Goal: Navigation & Orientation: Find specific page/section

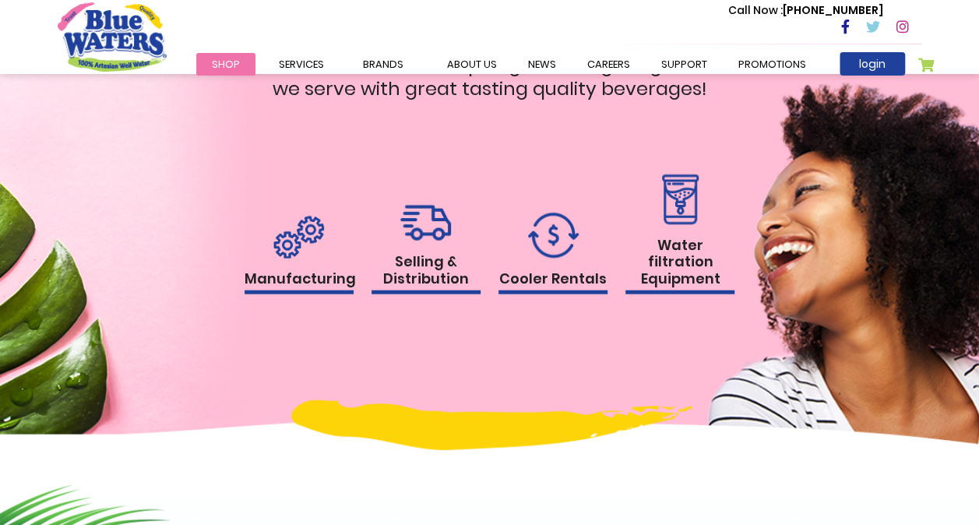
scroll to position [1557, 0]
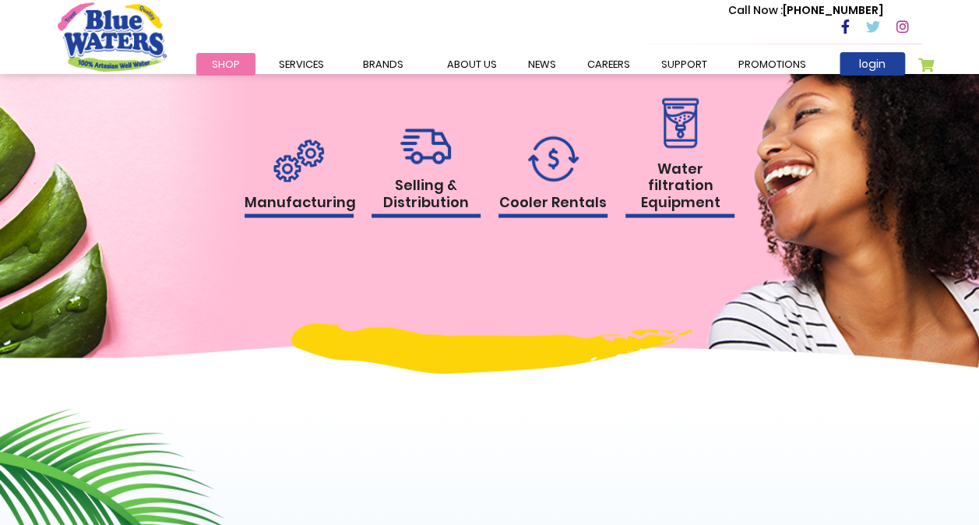
click at [310, 205] on h1 "Manufacturing" at bounding box center [299, 206] width 109 height 25
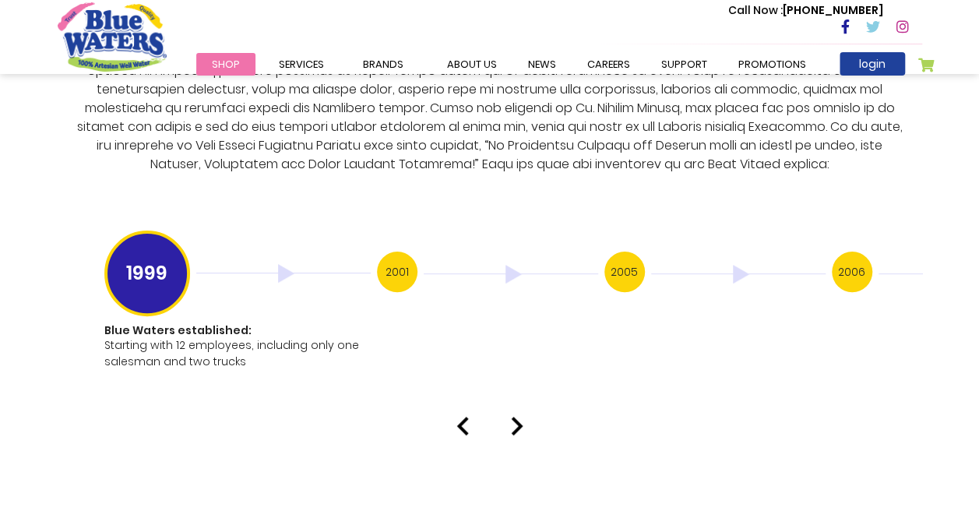
scroll to position [3112, 0]
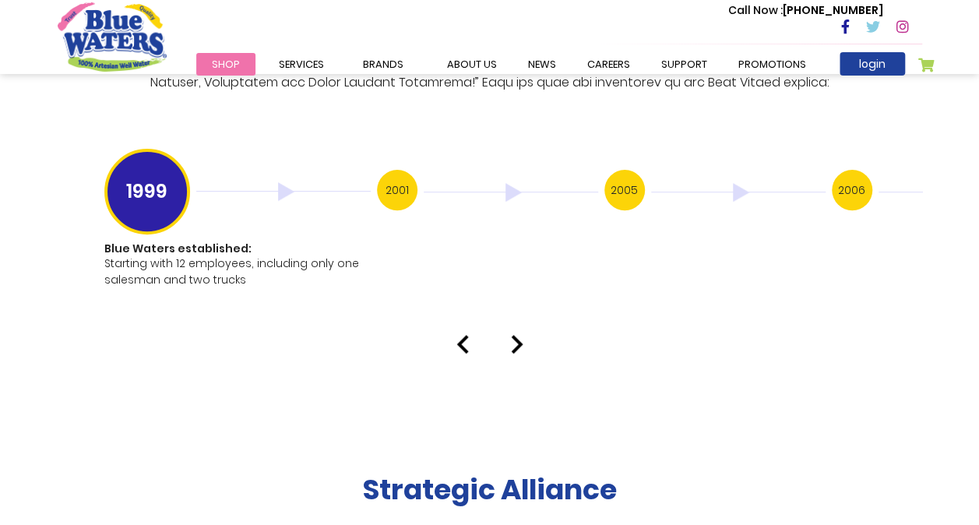
click at [517, 335] on img at bounding box center [517, 344] width 12 height 19
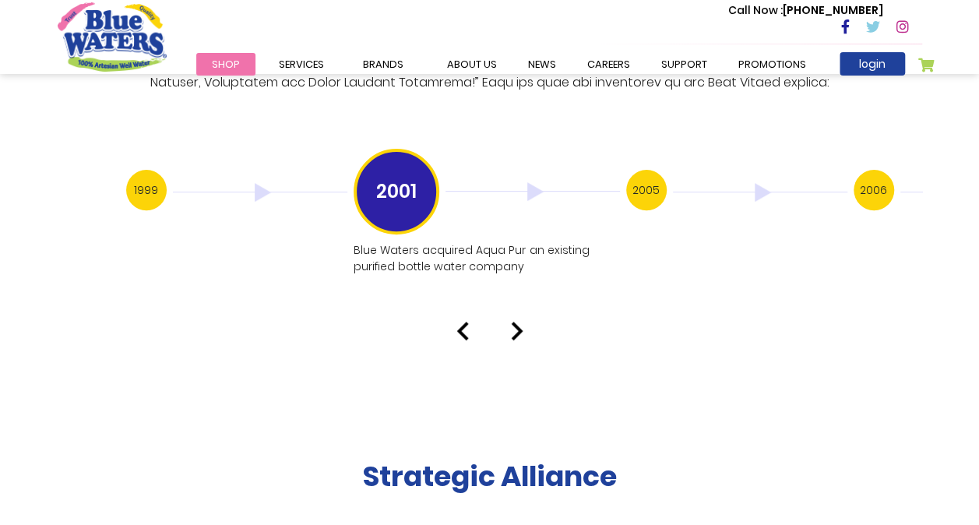
click at [517, 322] on img at bounding box center [517, 331] width 12 height 19
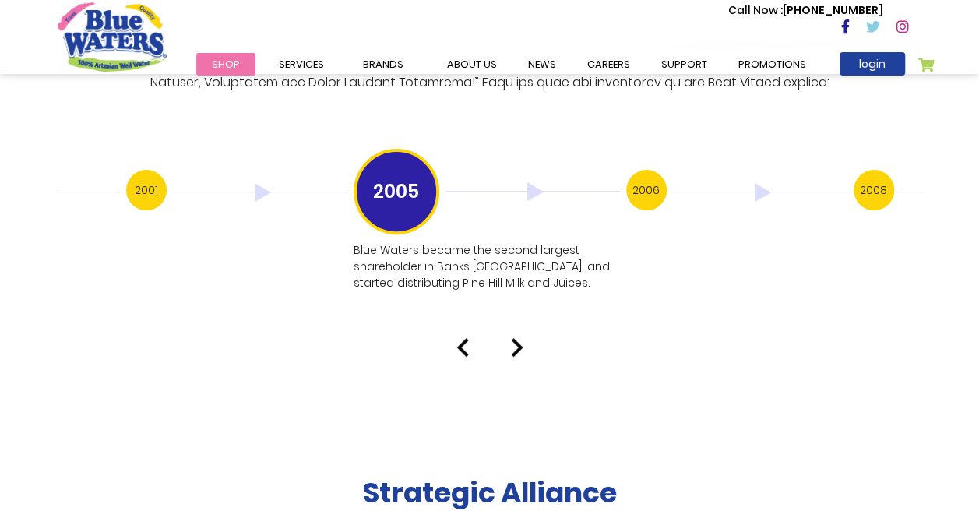
click at [515, 338] on img at bounding box center [517, 347] width 12 height 19
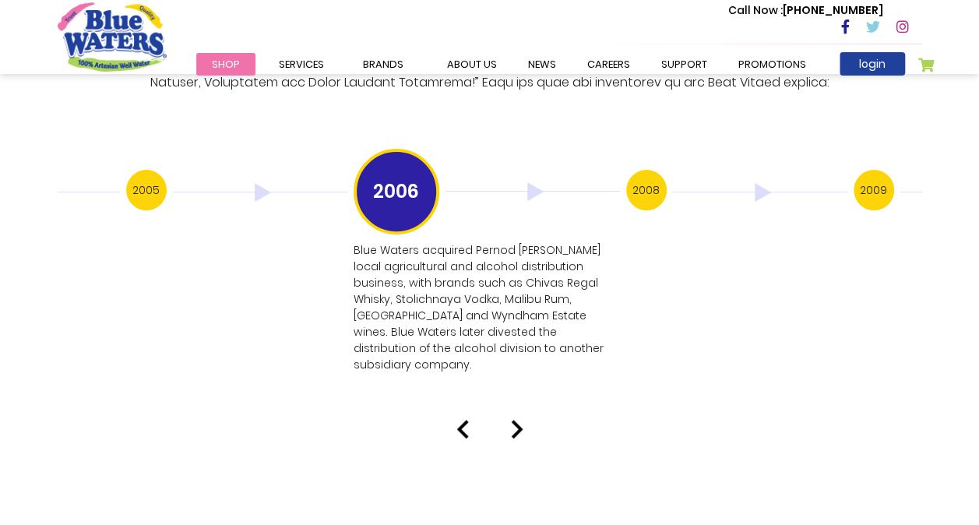
click at [517, 420] on img at bounding box center [517, 429] width 12 height 19
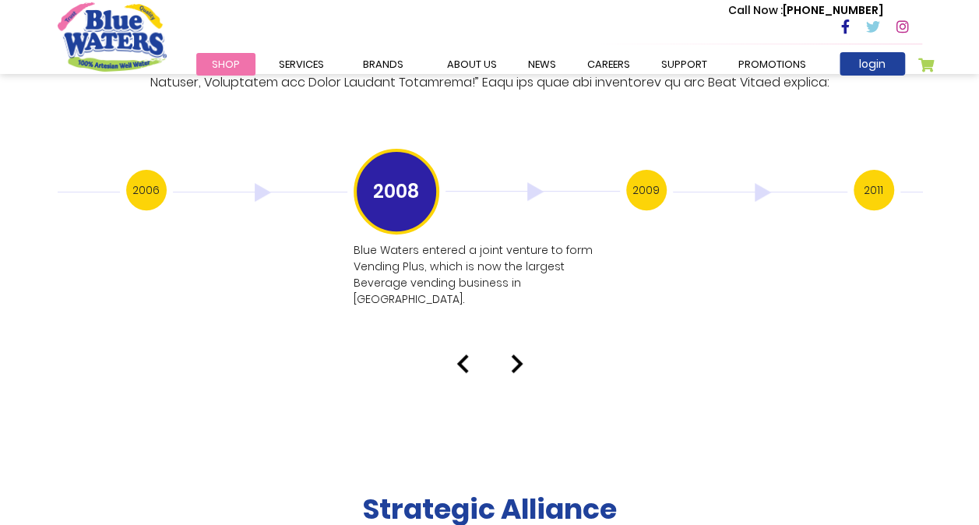
click at [519, 354] on img at bounding box center [517, 363] width 12 height 19
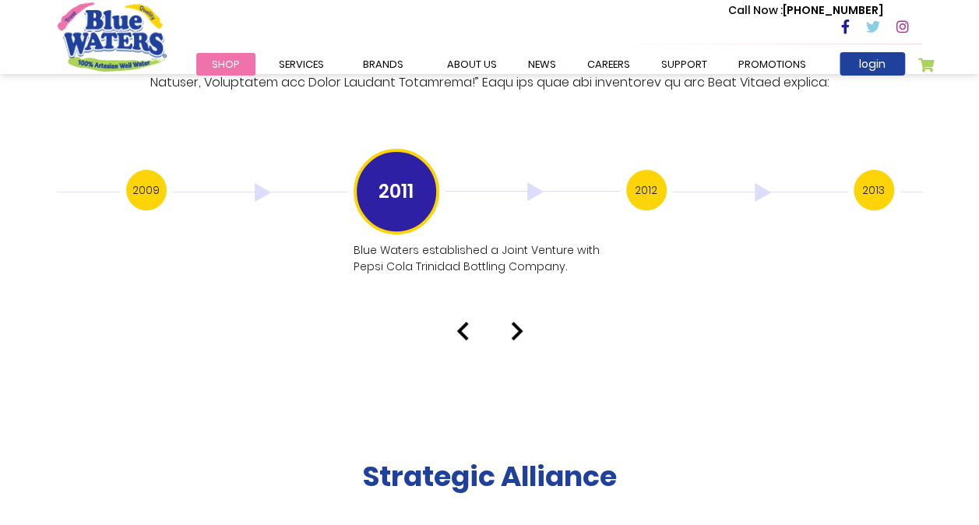
click at [519, 322] on img at bounding box center [517, 331] width 12 height 19
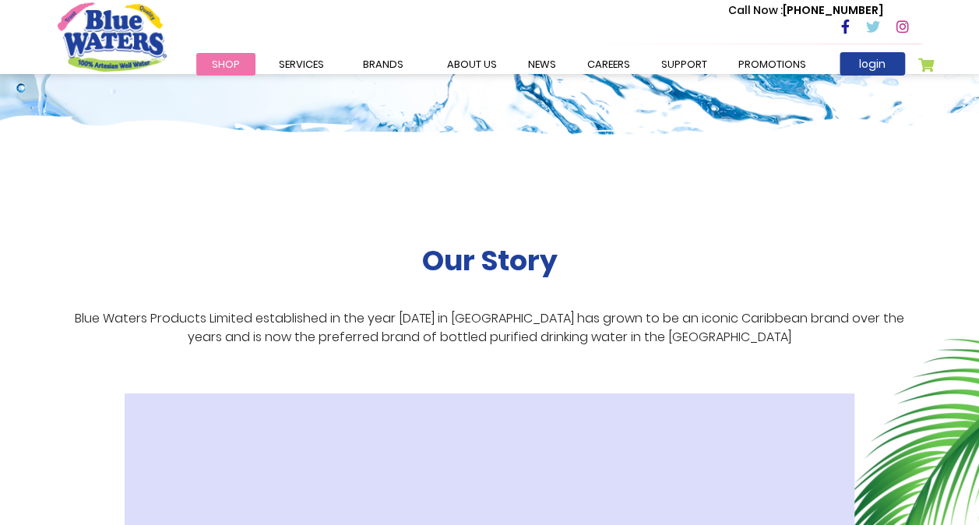
scroll to position [467, 0]
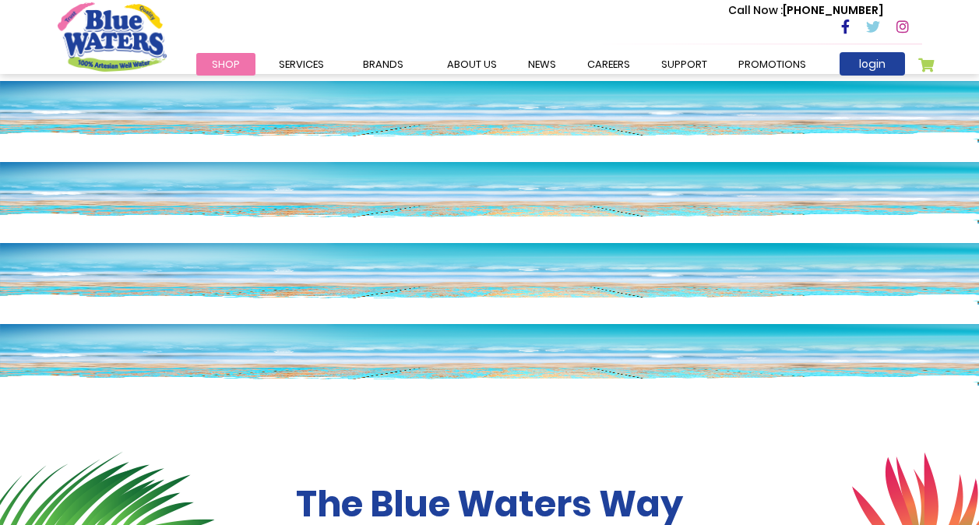
scroll to position [1557, 0]
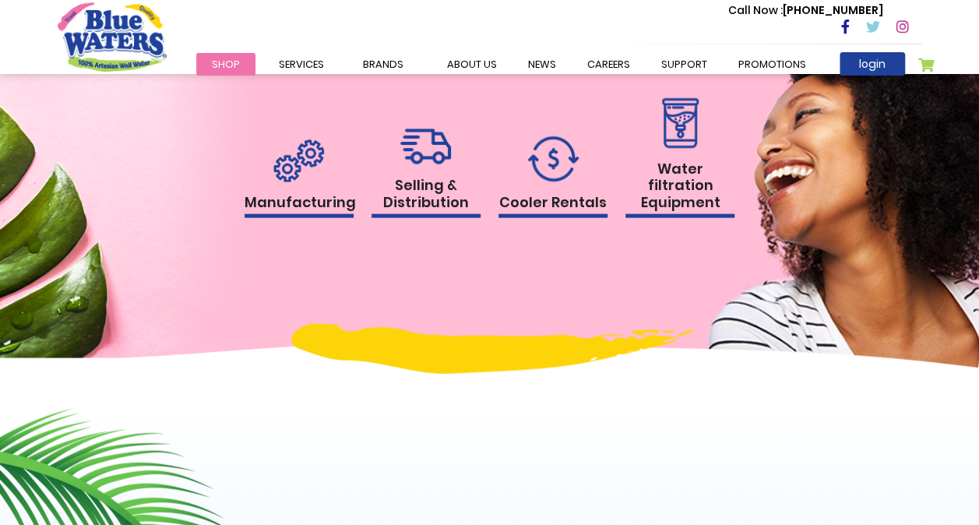
click at [419, 179] on h1 "Selling & Distribution" at bounding box center [425, 197] width 109 height 41
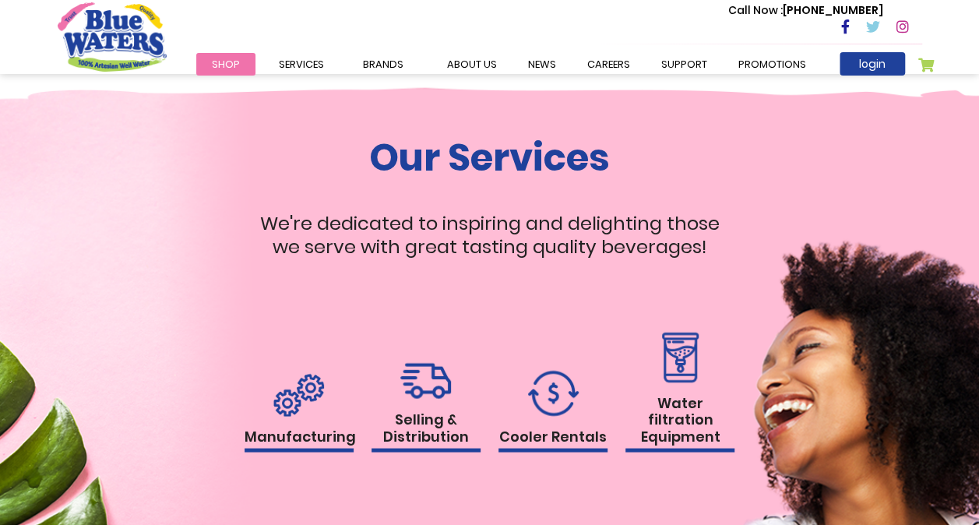
scroll to position [1324, 0]
click at [555, 397] on img at bounding box center [553, 393] width 51 height 46
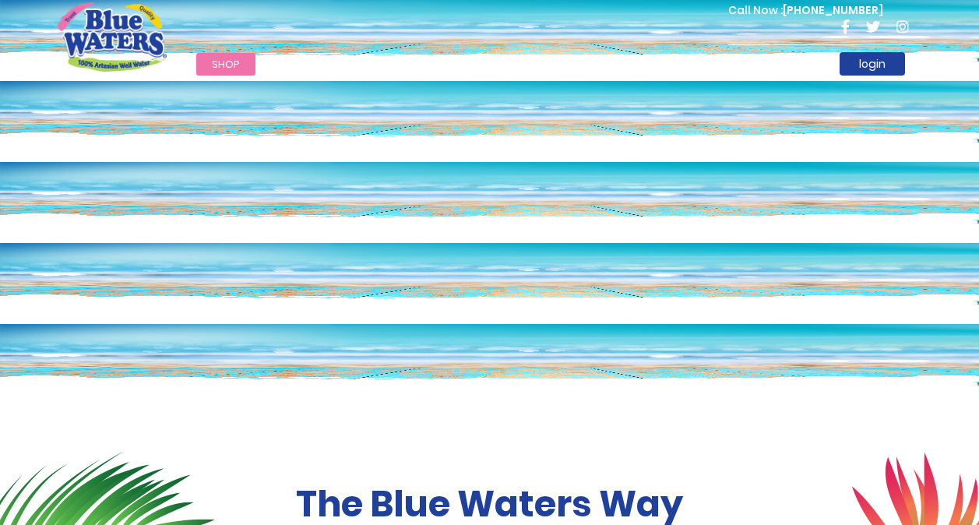
scroll to position [1324, 0]
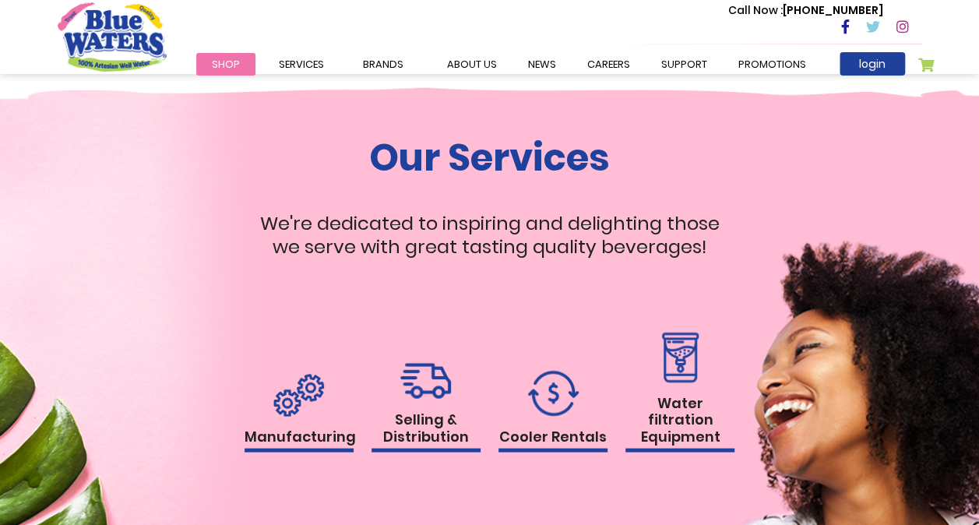
click at [681, 382] on img at bounding box center [679, 357] width 45 height 51
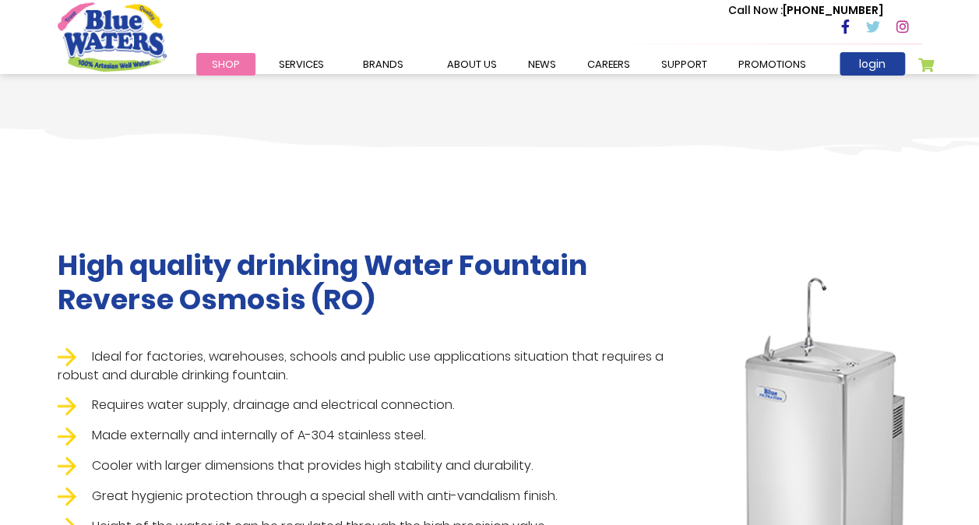
scroll to position [881, 0]
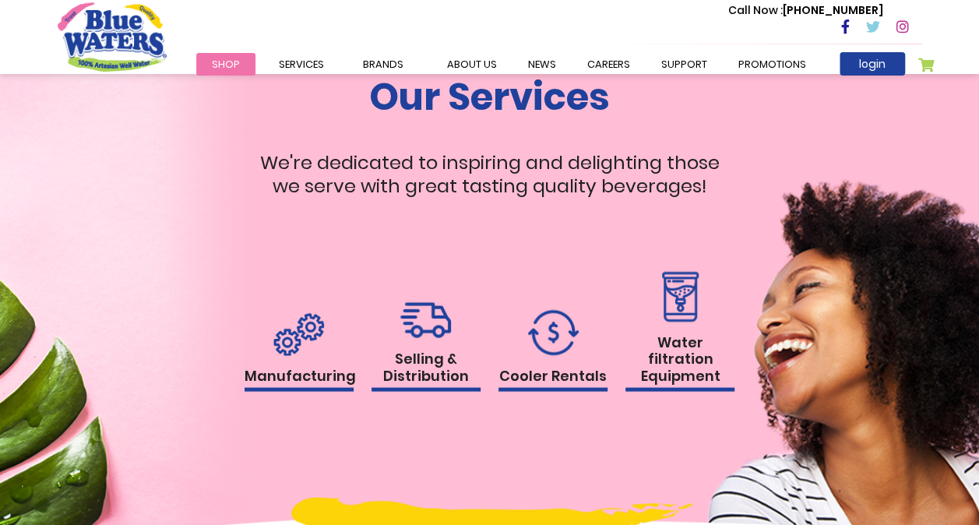
scroll to position [1385, 0]
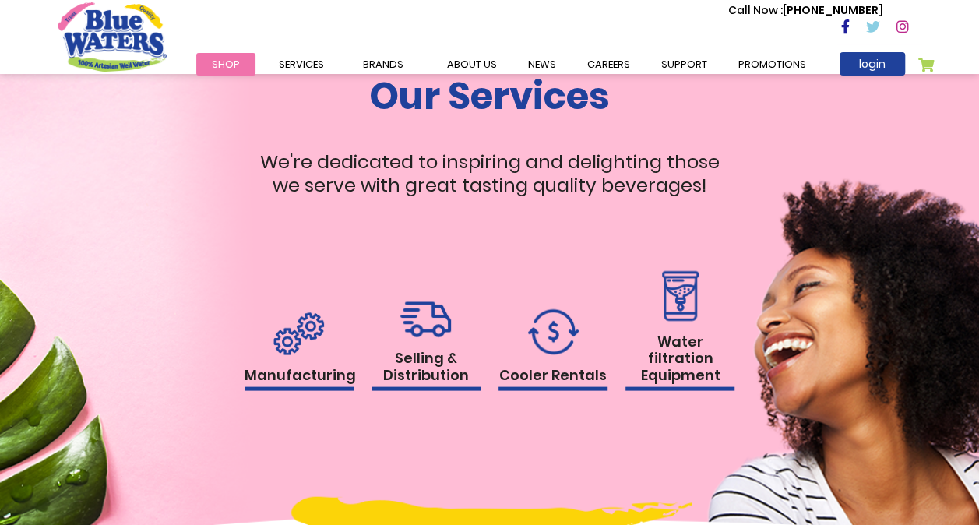
click at [315, 335] on img at bounding box center [298, 332] width 51 height 43
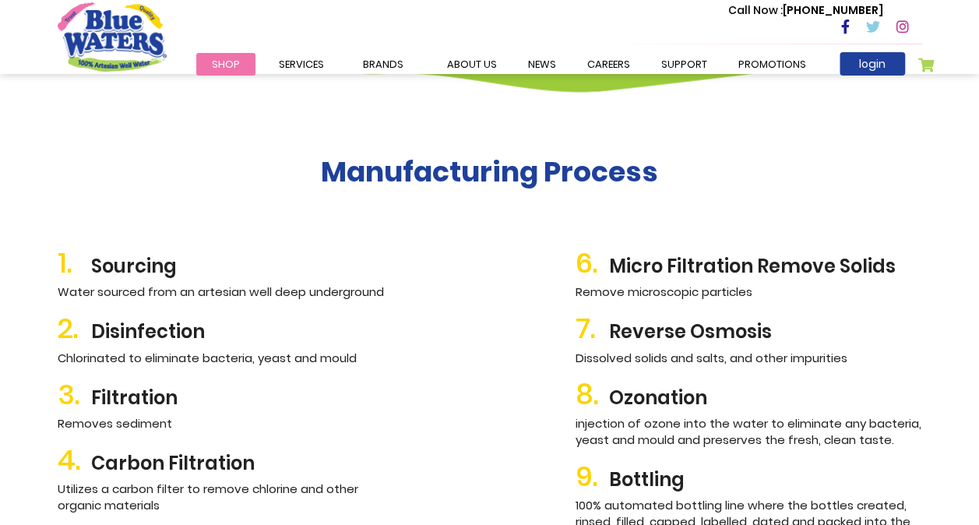
scroll to position [1632, 0]
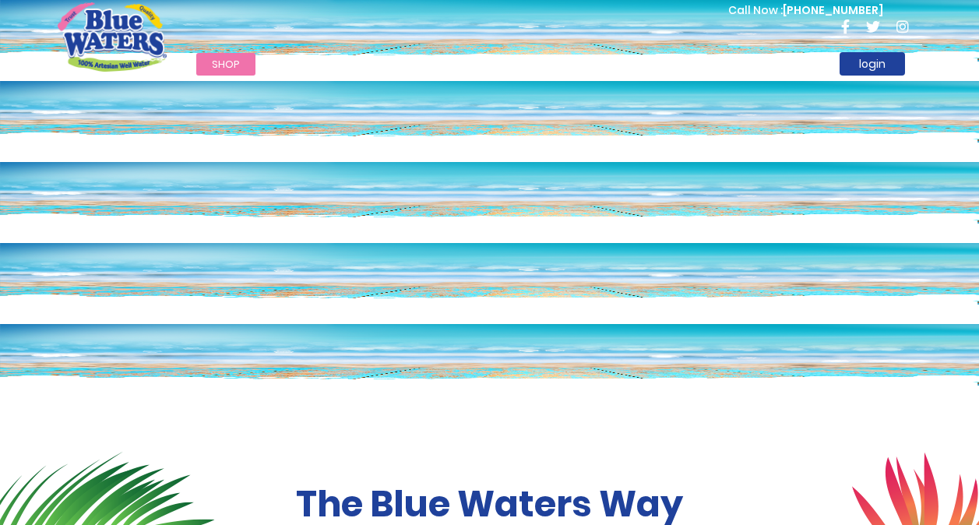
scroll to position [1385, 0]
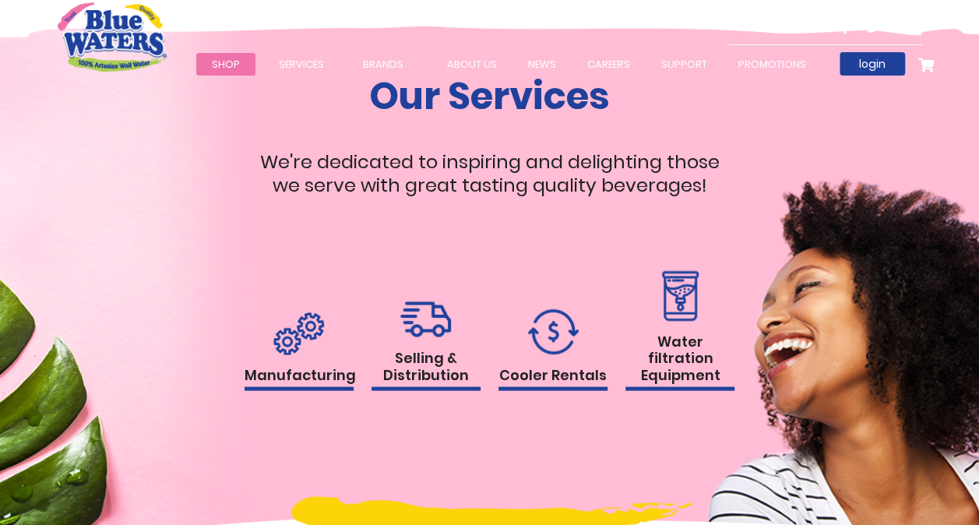
click at [427, 322] on img at bounding box center [425, 319] width 51 height 37
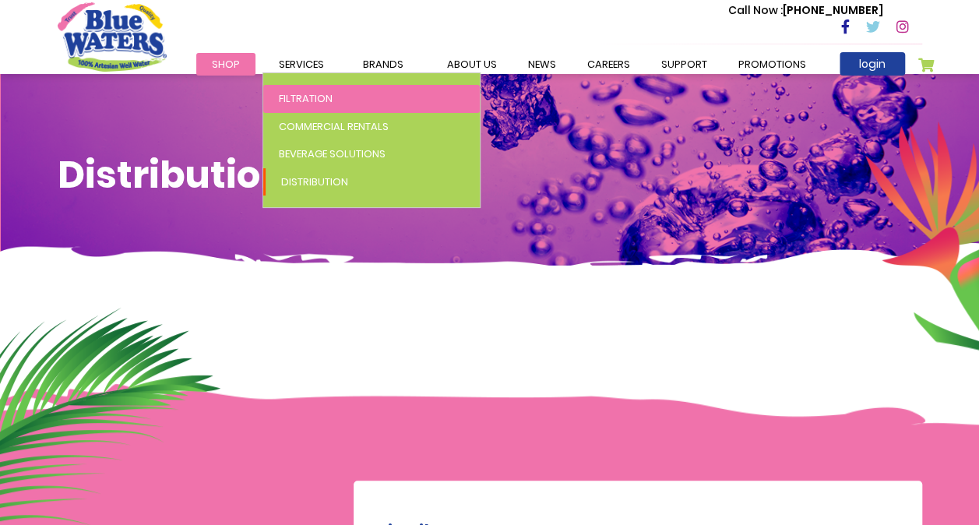
click at [299, 97] on span "Filtration" at bounding box center [306, 98] width 54 height 15
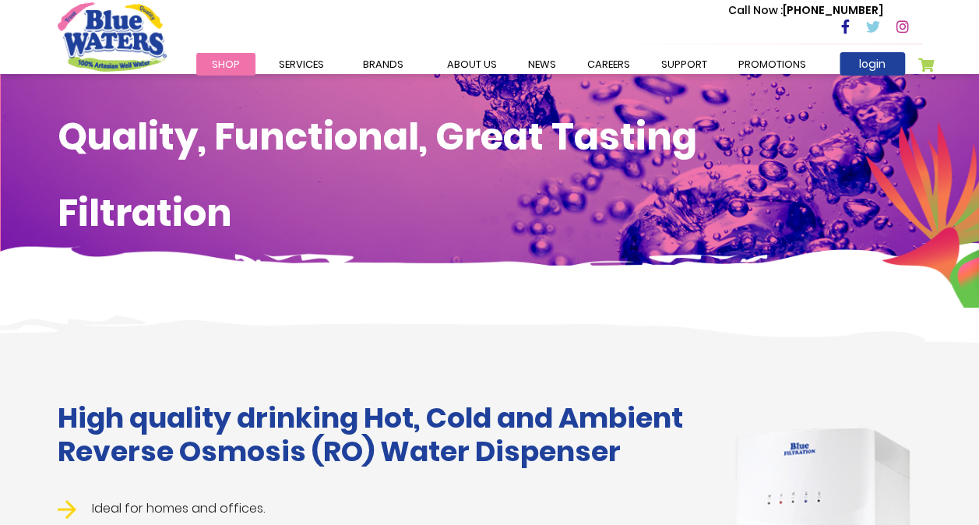
click at [223, 64] on span "Shop" at bounding box center [226, 64] width 28 height 15
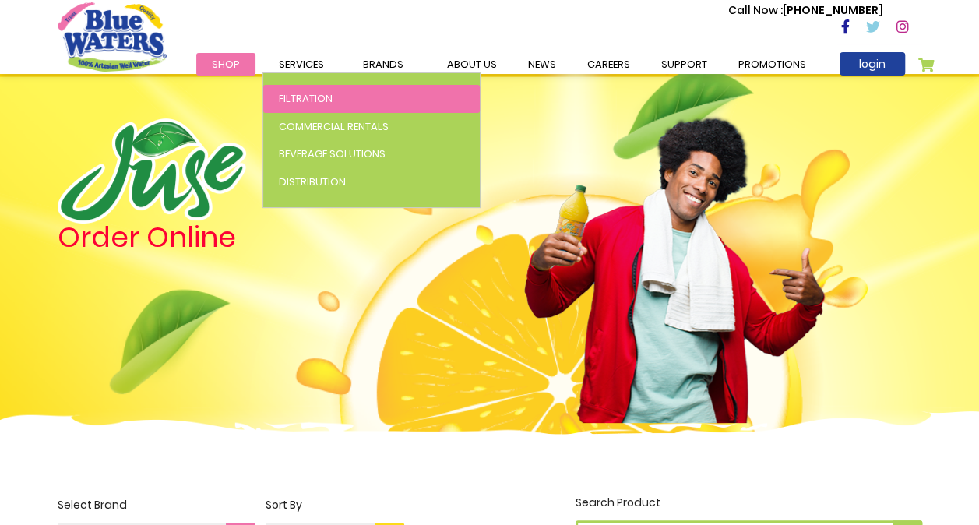
click at [297, 95] on span "Filtration" at bounding box center [306, 98] width 54 height 15
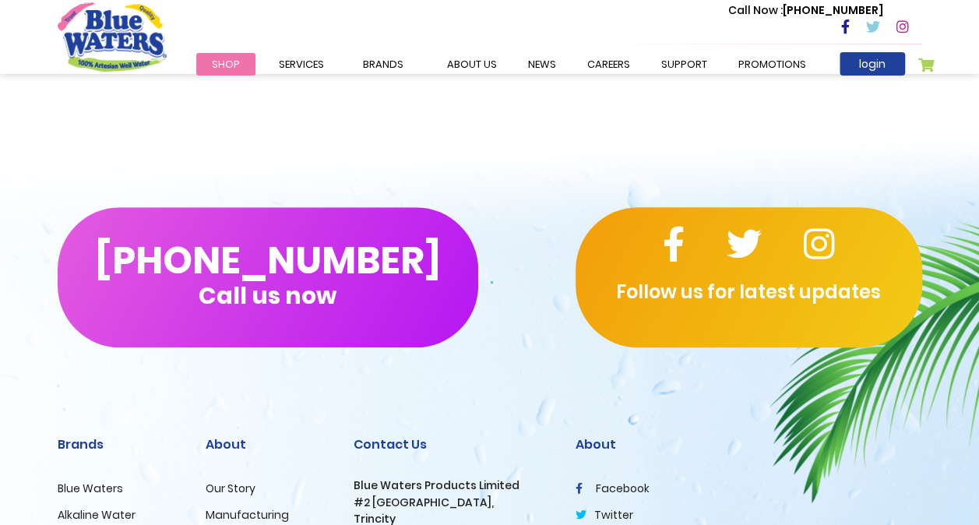
scroll to position [3217, 0]
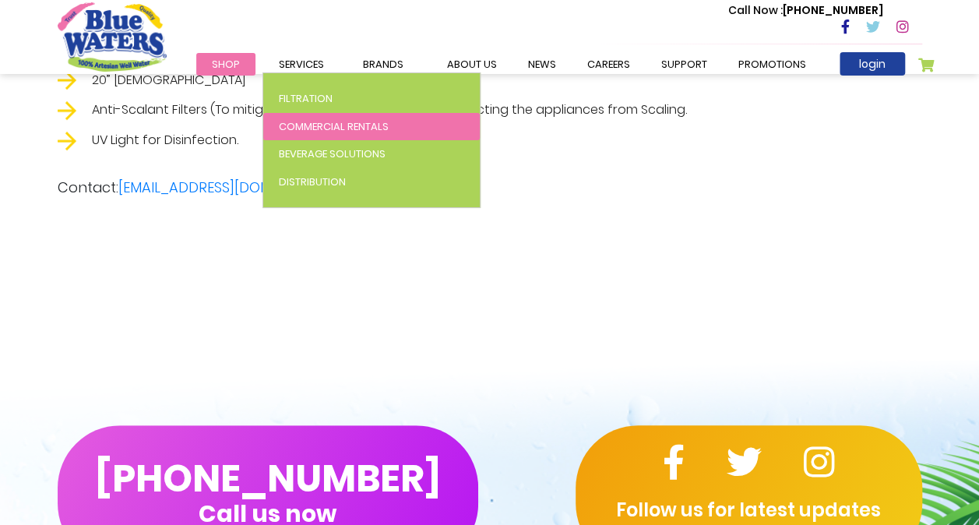
click at [304, 127] on span "Commercial Rentals" at bounding box center [334, 126] width 110 height 15
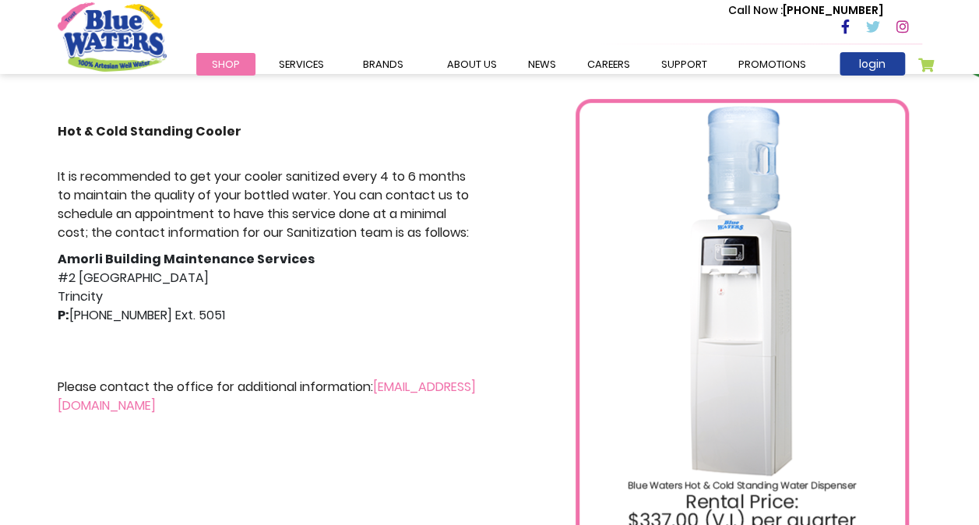
scroll to position [156, 0]
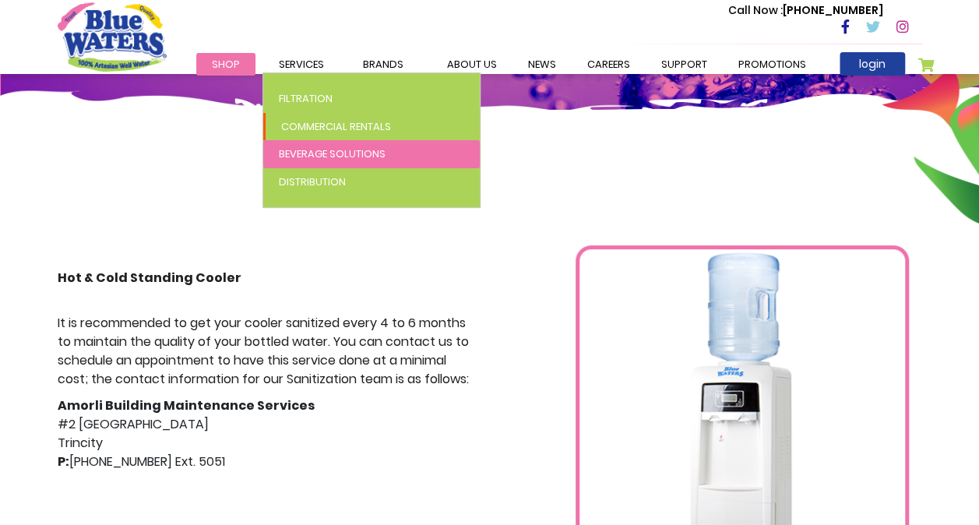
click at [333, 156] on span "Beverage Solutions" at bounding box center [332, 153] width 107 height 15
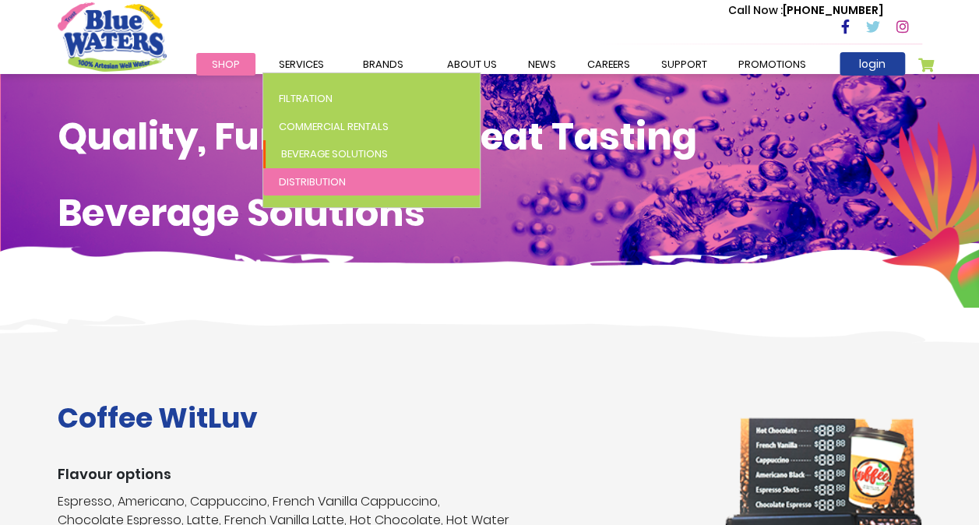
click at [322, 181] on span "Distribution" at bounding box center [312, 181] width 67 height 15
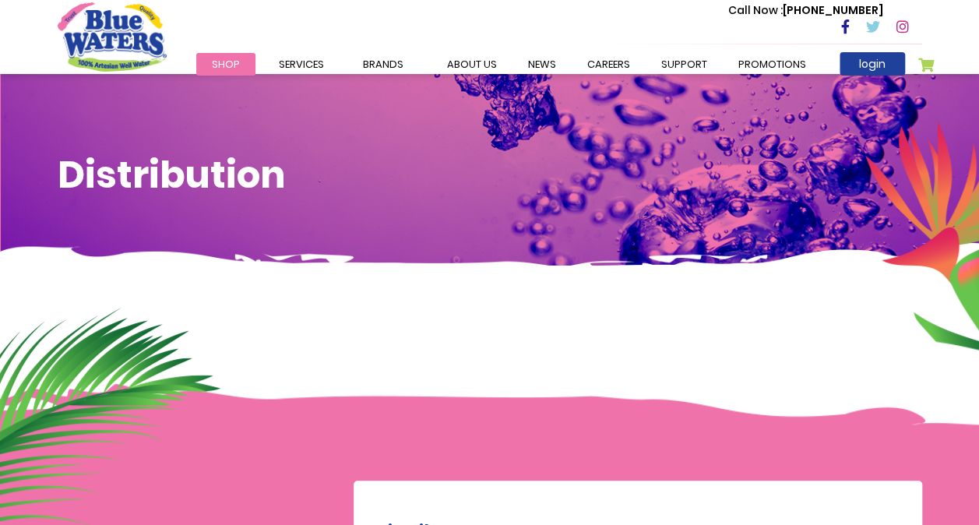
click at [220, 62] on span "Shop" at bounding box center [226, 64] width 28 height 15
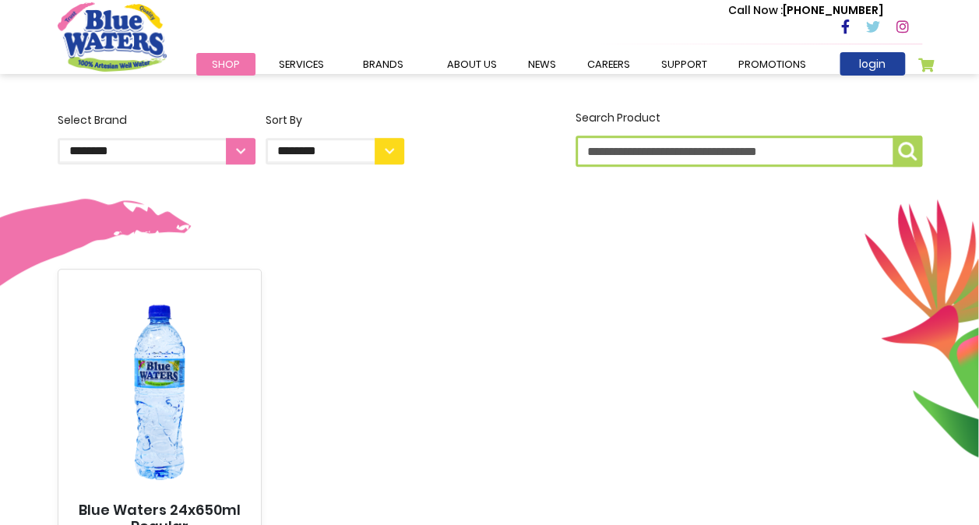
scroll to position [234, 0]
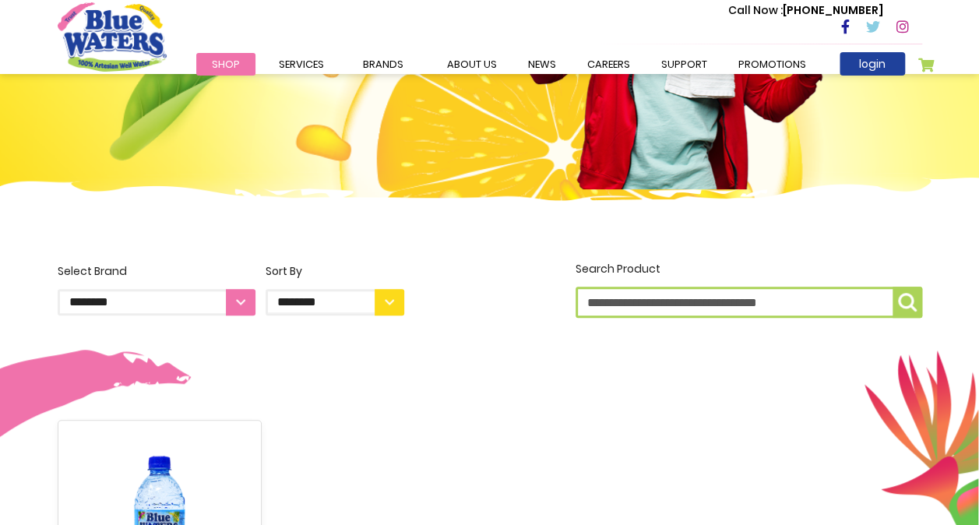
click at [235, 303] on select "**********" at bounding box center [157, 302] width 198 height 26
click at [388, 295] on select "**********" at bounding box center [335, 302] width 139 height 26
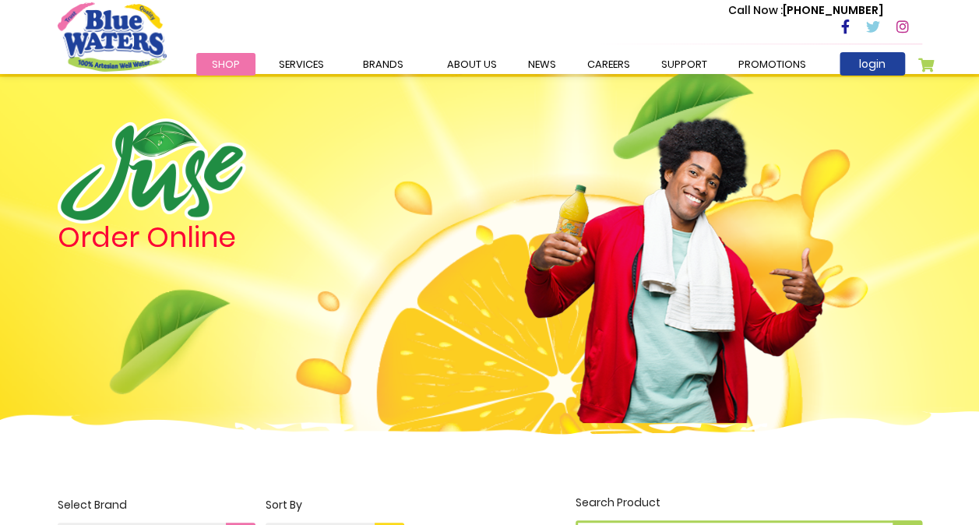
click at [126, 28] on img "store logo" at bounding box center [112, 36] width 109 height 69
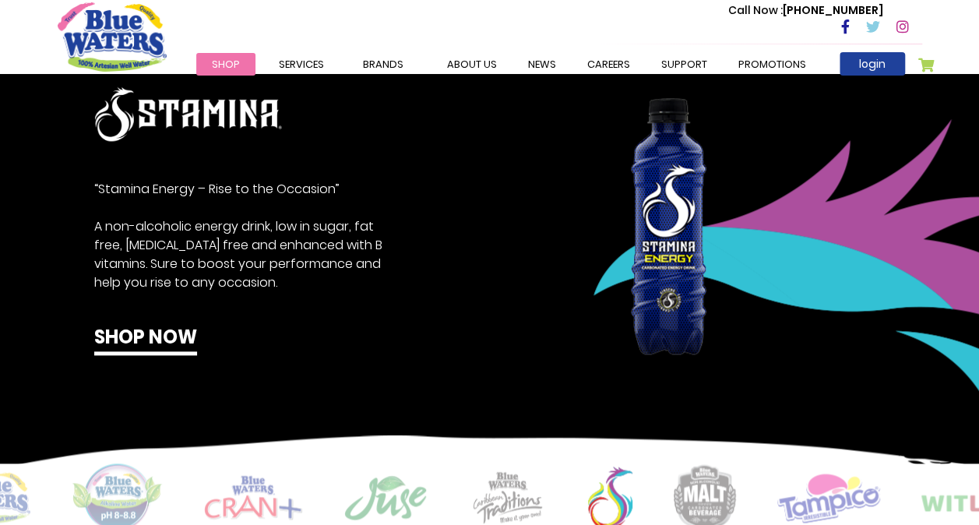
scroll to position [684, 0]
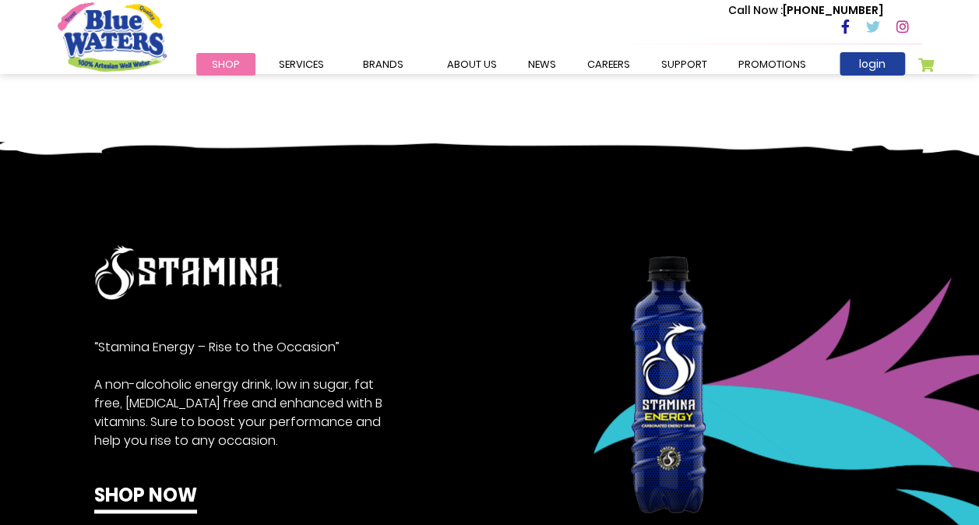
click at [230, 63] on span "Shop" at bounding box center [226, 64] width 28 height 15
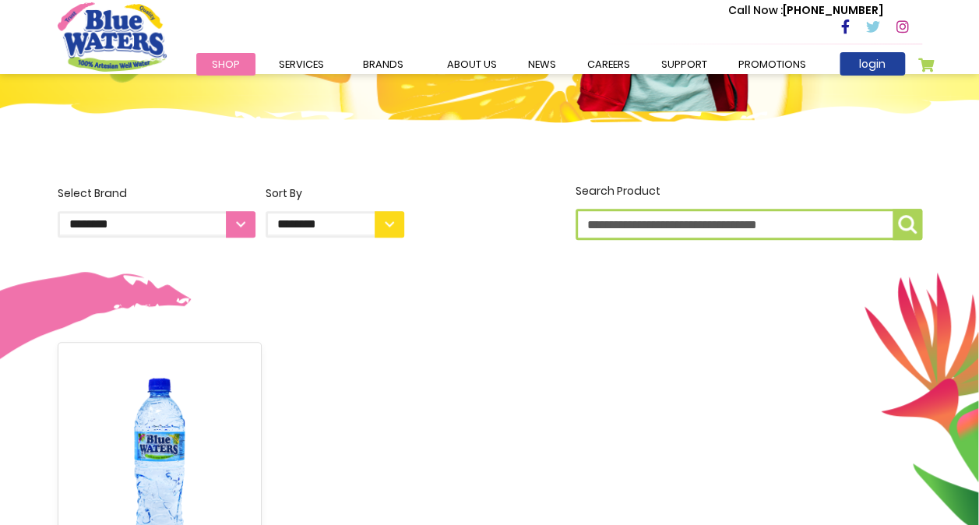
scroll to position [311, 0]
click at [235, 224] on select "**********" at bounding box center [157, 224] width 198 height 26
drag, startPoint x: 471, startPoint y: 320, endPoint x: 438, endPoint y: 274, distance: 56.8
click at [471, 320] on div "**********" at bounding box center [489, 506] width 979 height 646
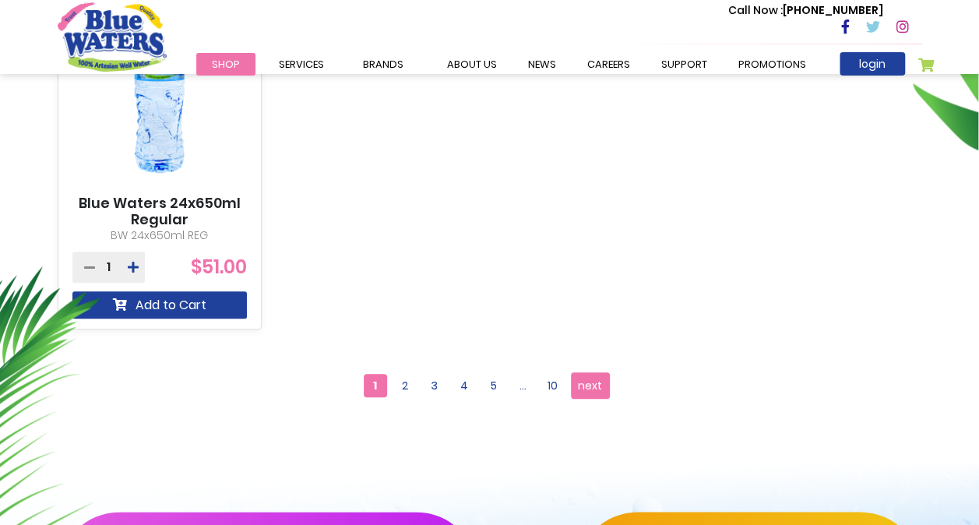
scroll to position [623, 0]
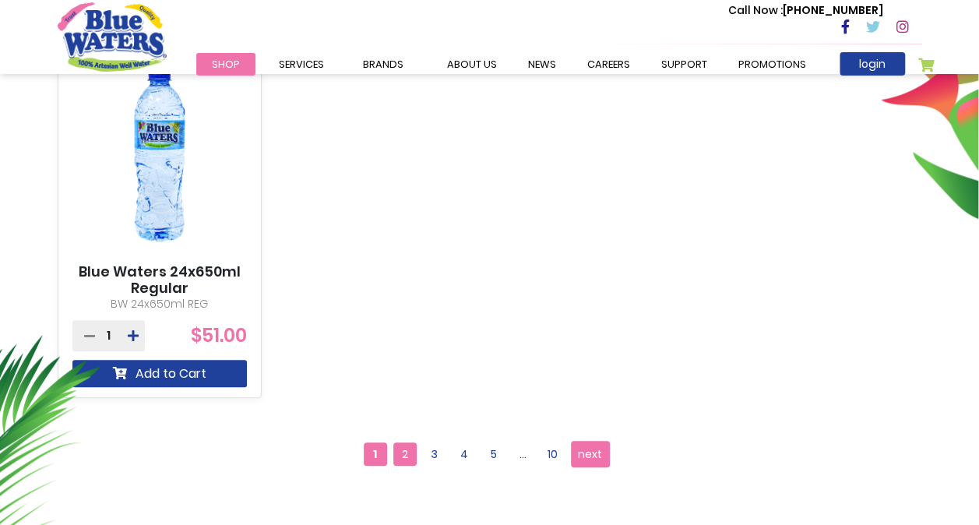
click at [403, 450] on span "2" at bounding box center [404, 453] width 23 height 23
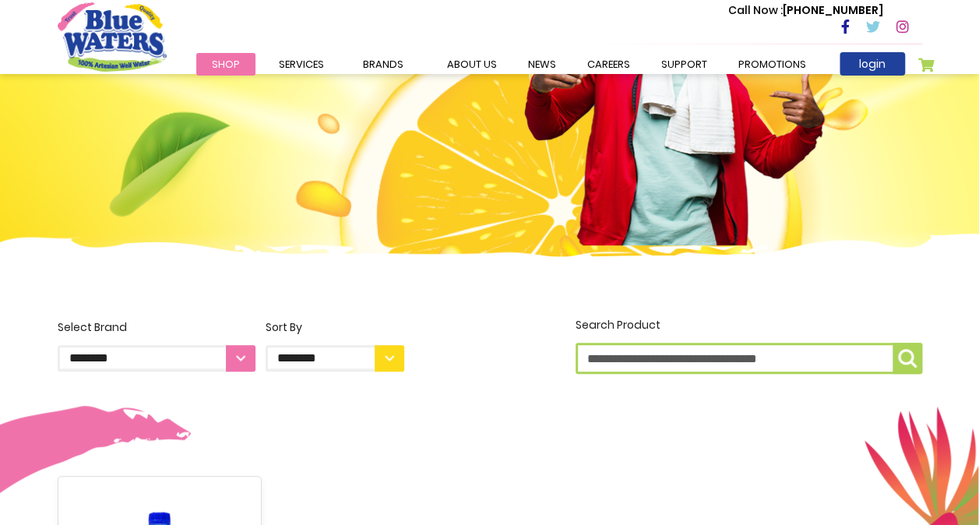
scroll to position [78, 0]
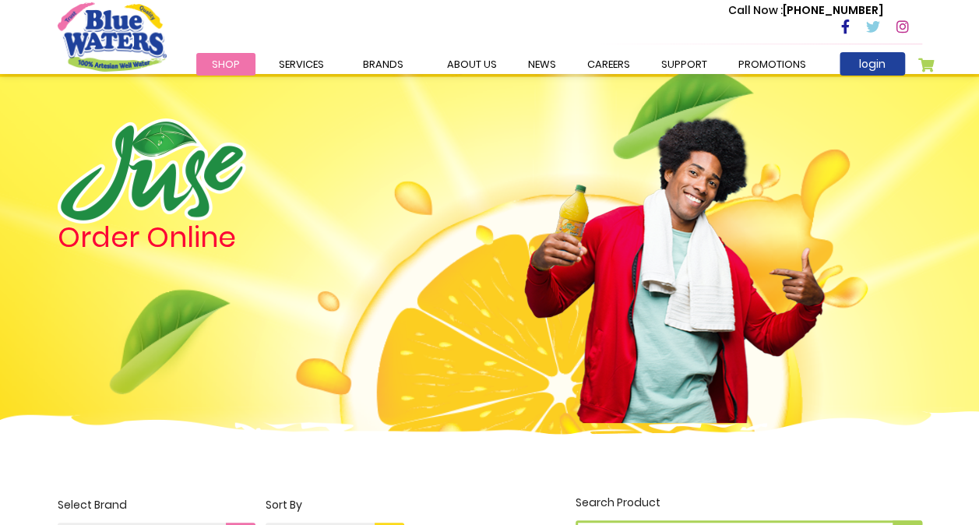
click at [223, 65] on span "Shop" at bounding box center [226, 64] width 28 height 15
click at [113, 37] on img "store logo" at bounding box center [112, 36] width 109 height 69
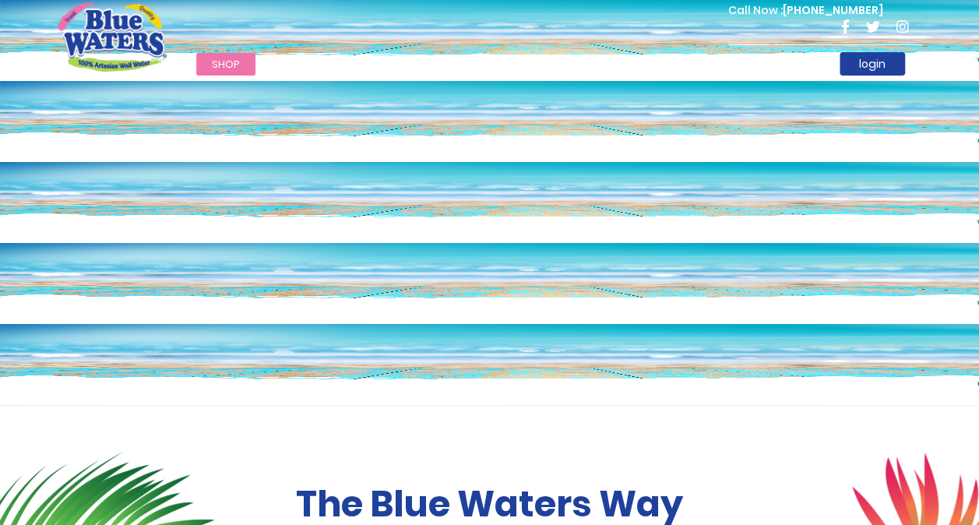
click at [224, 67] on span "Shop" at bounding box center [226, 64] width 28 height 15
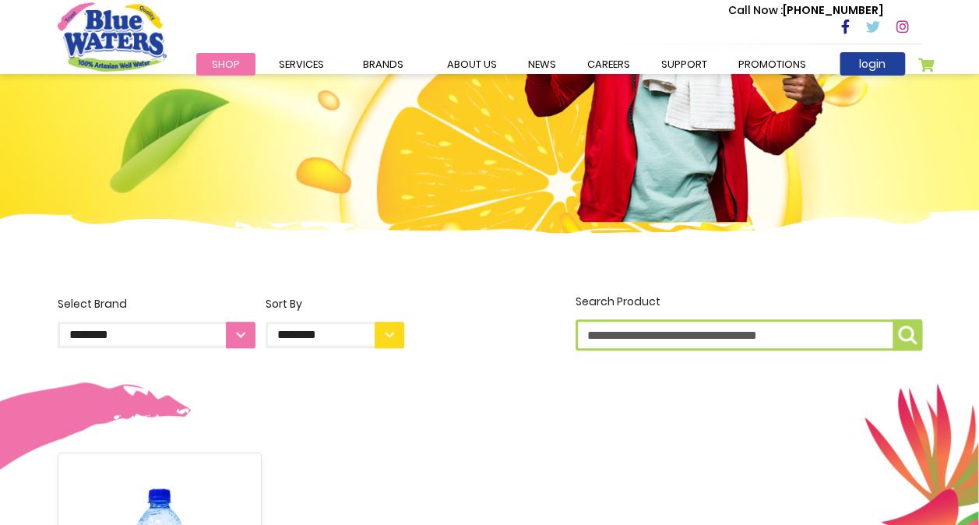
scroll to position [234, 0]
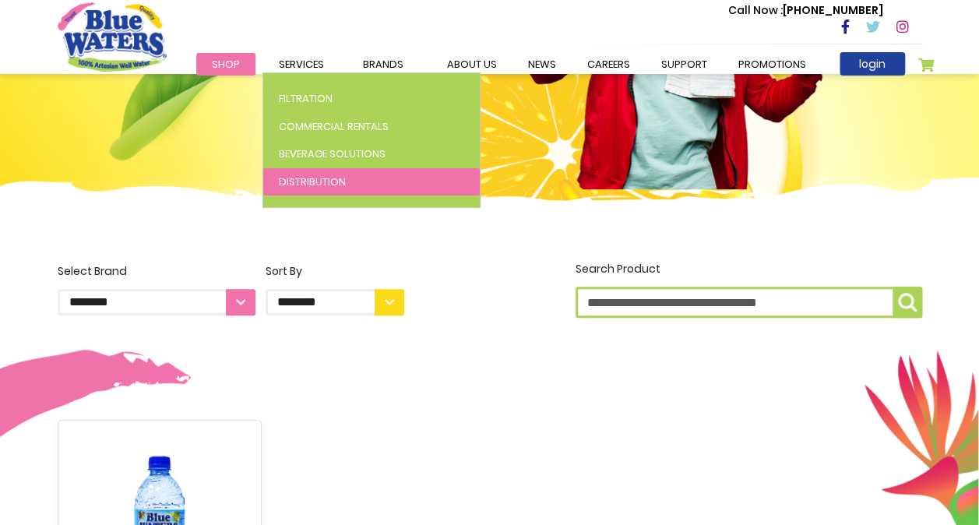
click at [309, 176] on span "Distribution" at bounding box center [312, 181] width 67 height 15
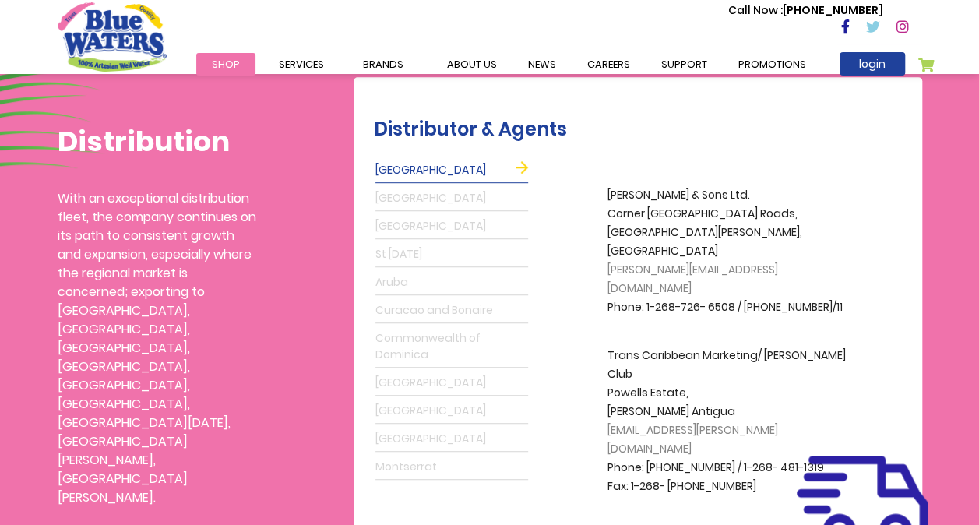
scroll to position [389, 0]
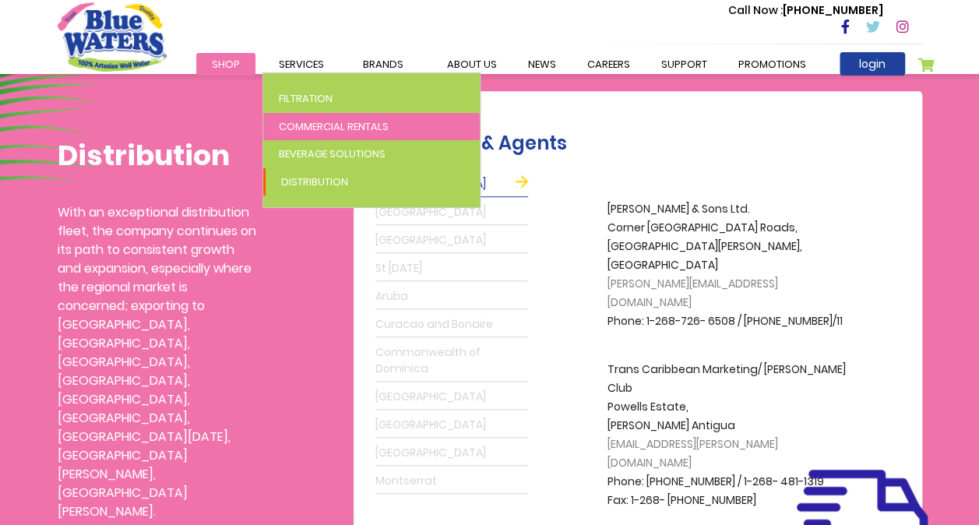
click at [312, 128] on span "Commercial Rentals" at bounding box center [334, 126] width 110 height 15
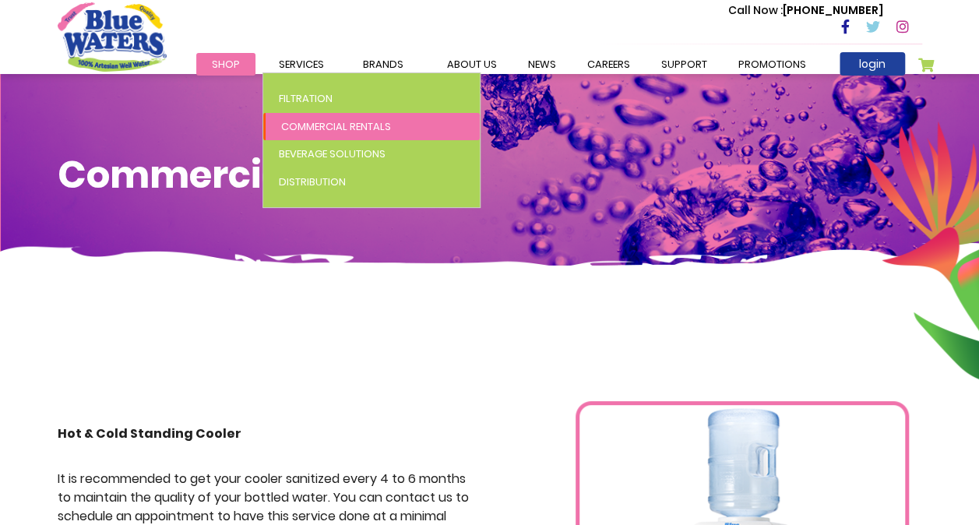
click at [299, 125] on span "Commercial Rentals" at bounding box center [336, 126] width 110 height 15
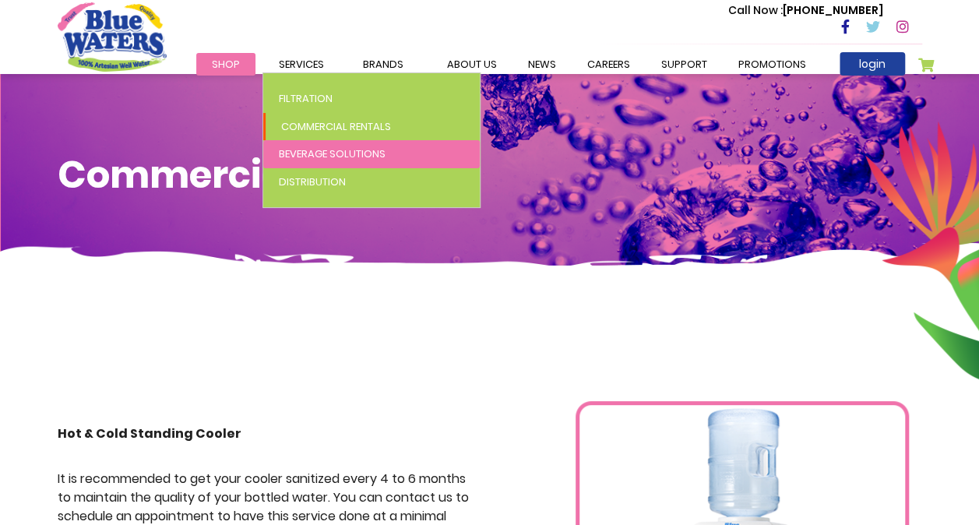
click at [309, 151] on span "Beverage Solutions" at bounding box center [332, 153] width 107 height 15
